Goal: Check status: Check status

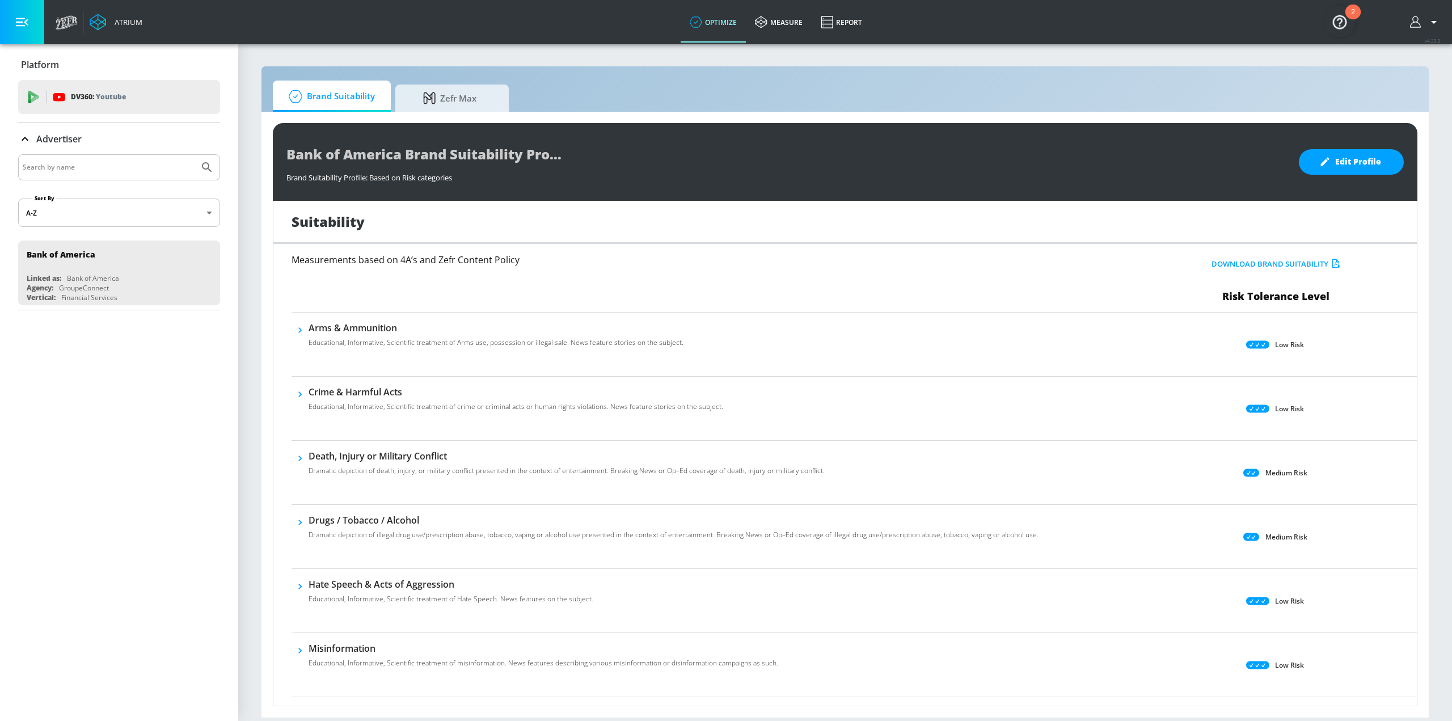
click at [1143, 224] on div "Suitability" at bounding box center [844, 222] width 1143 height 43
click at [772, 19] on link "measure" at bounding box center [779, 22] width 66 height 41
